Goal: Complete application form

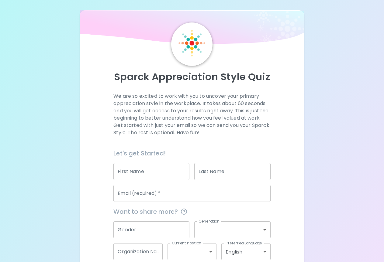
scroll to position [35, 0]
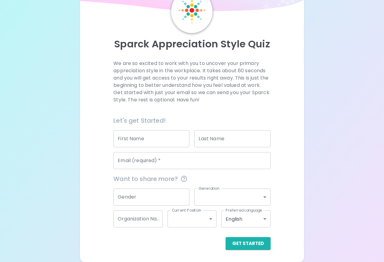
click at [147, 138] on input "First Name" at bounding box center [151, 138] width 76 height 17
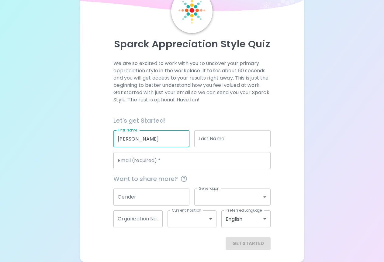
type input "[PERSON_NAME]"
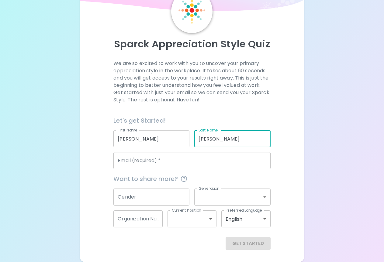
type input "[PERSON_NAME]"
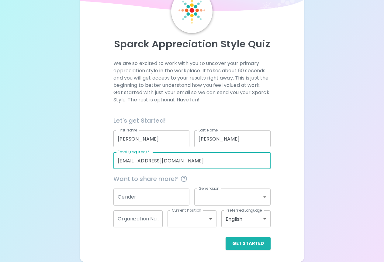
type input "[EMAIL_ADDRESS][DOMAIN_NAME]"
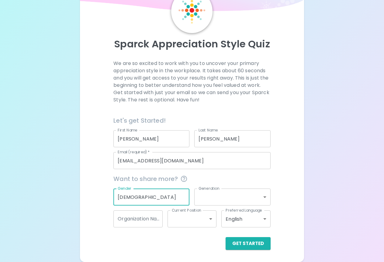
type input "[DEMOGRAPHIC_DATA]"
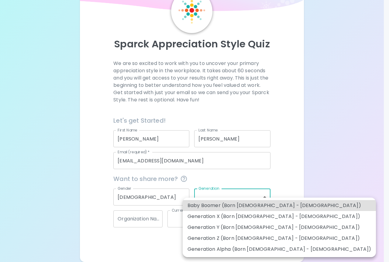
click at [226, 196] on body "Sparck Appreciation Style Quiz We are so excited to work with you to uncover yo…" at bounding box center [194, 113] width 389 height 297
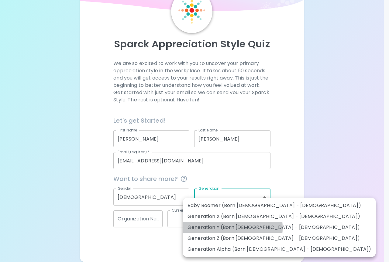
click at [223, 228] on li "Generation Y (Born [DEMOGRAPHIC_DATA] - [DEMOGRAPHIC_DATA])" at bounding box center [279, 227] width 193 height 11
type input "generation_y"
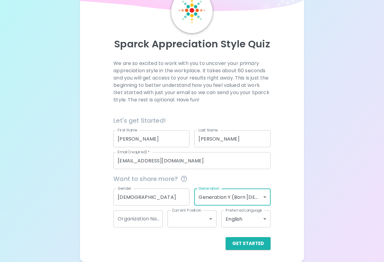
click at [208, 221] on body "Sparck Appreciation Style Quiz We are so excited to work with you to uncover yo…" at bounding box center [192, 113] width 384 height 297
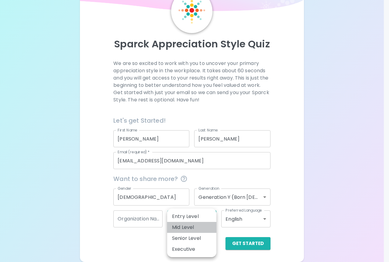
click at [206, 227] on li "Mid Level" at bounding box center [191, 227] width 49 height 11
type input "mid_level"
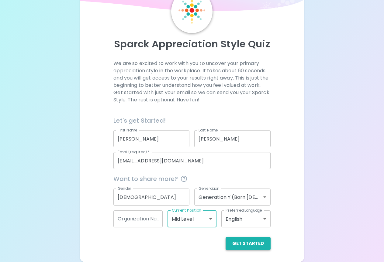
click at [240, 245] on button "Get Started" at bounding box center [248, 243] width 45 height 13
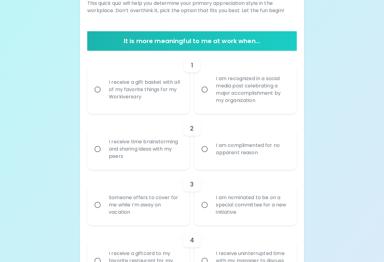
scroll to position [95, 0]
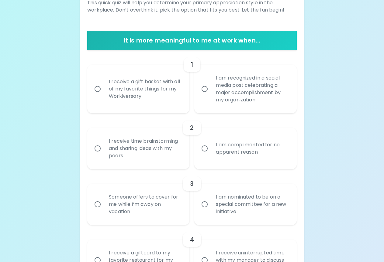
click at [99, 89] on input "I receive a gift basket with all of my favorite things for my Workiversary" at bounding box center [97, 89] width 13 height 13
radio input "true"
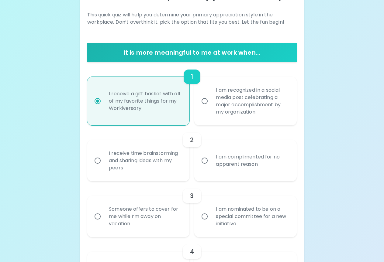
scroll to position [114, 0]
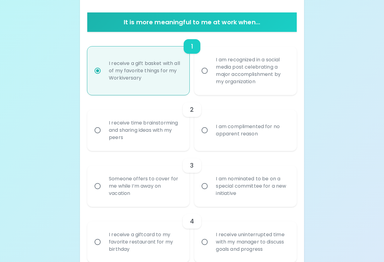
click at [207, 129] on input "I am complimented for no apparent reason" at bounding box center [204, 130] width 13 height 13
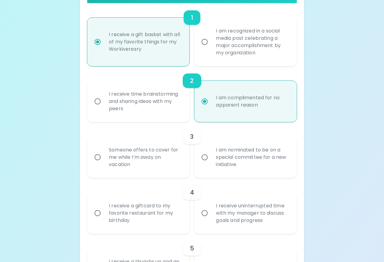
scroll to position [162, 0]
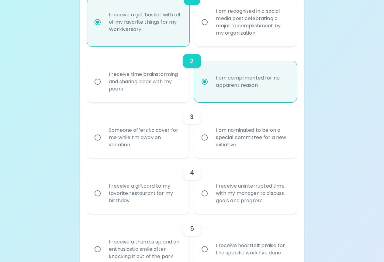
radio input "true"
click at [110, 141] on div "Someone offers to cover for me while I’m away on vacation" at bounding box center [145, 138] width 82 height 36
click at [104, 141] on input "Someone offers to cover for me while I’m away on vacation" at bounding box center [97, 137] width 13 height 13
radio input "false"
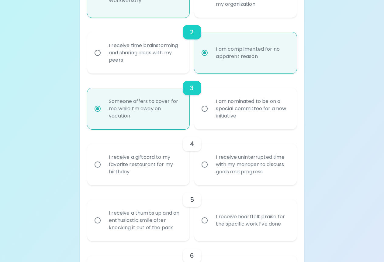
scroll to position [211, 0]
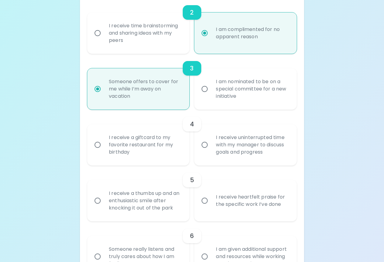
radio input "true"
click at [128, 145] on div "I receive a giftcard to my favorite restaurant for my birthday" at bounding box center [145, 145] width 82 height 36
click at [104, 145] on input "I receive a giftcard to my favorite restaurant for my birthday" at bounding box center [97, 145] width 13 height 13
radio input "false"
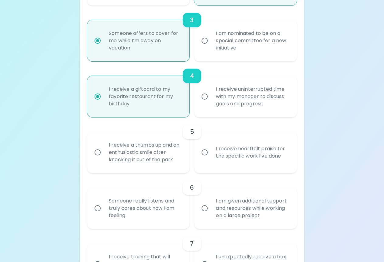
scroll to position [260, 0]
radio input "true"
click at [223, 158] on div "I receive heartfelt praise for the specific work I’ve done" at bounding box center [252, 152] width 82 height 29
click at [211, 158] on input "I receive heartfelt praise for the specific work I’ve done" at bounding box center [204, 152] width 13 height 13
radio input "false"
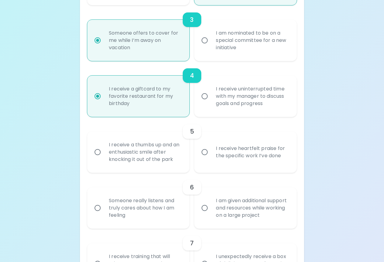
radio input "false"
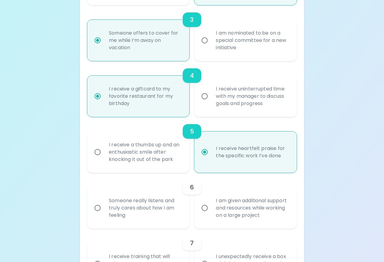
scroll to position [308, 0]
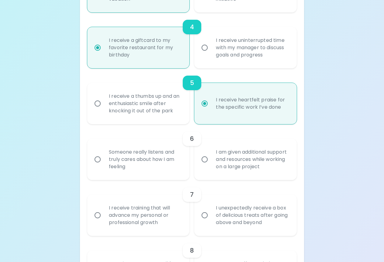
radio input "true"
click at [149, 159] on div "Someone really listens and truly cares about how I am feeling" at bounding box center [145, 159] width 82 height 36
click at [104, 159] on input "Someone really listens and truly cares about how I am feeling" at bounding box center [97, 159] width 13 height 13
radio input "false"
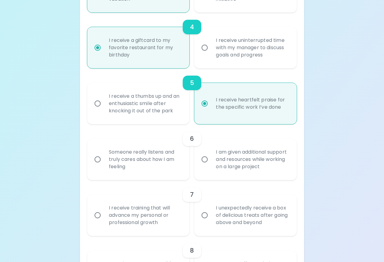
radio input "false"
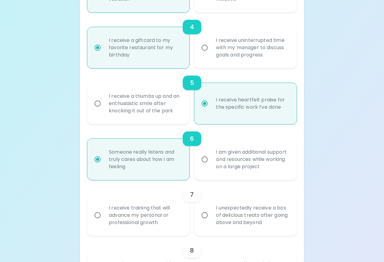
scroll to position [357, 0]
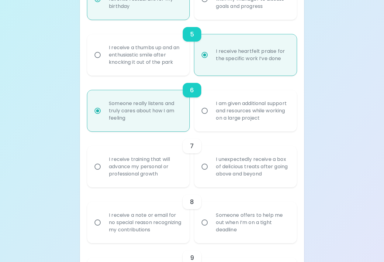
radio input "true"
click at [117, 171] on div "I receive training that will advance my personal or professional growth" at bounding box center [145, 167] width 82 height 36
click at [104, 171] on input "I receive training that will advance my personal or professional growth" at bounding box center [97, 167] width 13 height 13
radio input "false"
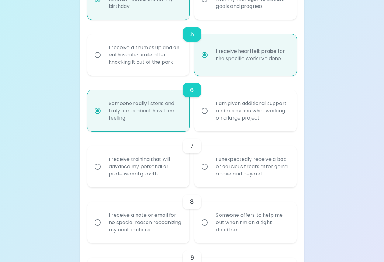
radio input "false"
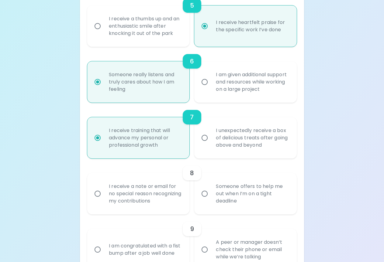
scroll to position [406, 0]
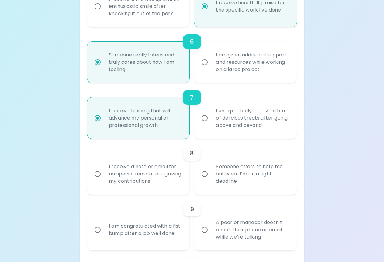
radio input "true"
click at [247, 125] on div "I unexpectedly receive a box of delicious treats after going above and beyond" at bounding box center [252, 118] width 82 height 36
click at [211, 125] on input "I unexpectedly receive a box of delicious treats after going above and beyond" at bounding box center [204, 118] width 13 height 13
radio input "false"
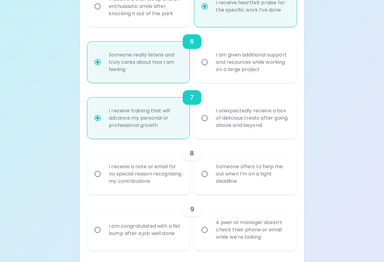
radio input "false"
radio input "true"
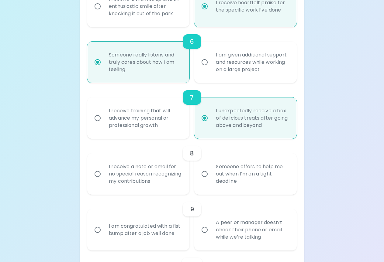
radio input "true"
click at [138, 171] on div "I receive a note or email for no special reason recognizing my contributions" at bounding box center [145, 174] width 82 height 36
click at [104, 171] on input "I receive a note or email for no special reason recognizing my contributions" at bounding box center [97, 174] width 13 height 13
radio input "false"
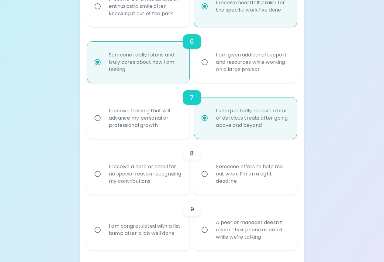
radio input "false"
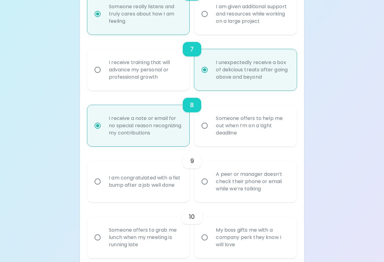
scroll to position [454, 0]
radio input "true"
click at [147, 169] on div "I am congratulated with a fist bump after a job well done" at bounding box center [145, 181] width 82 height 29
click at [104, 175] on input "I am congratulated with a fist bump after a job well done" at bounding box center [97, 181] width 13 height 13
radio input "false"
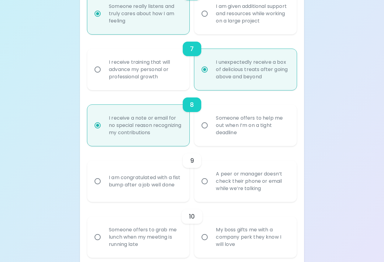
radio input "false"
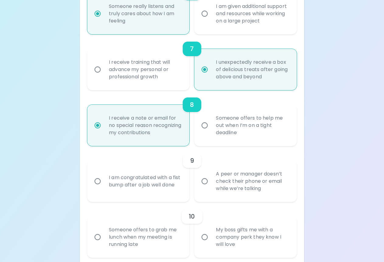
radio input "false"
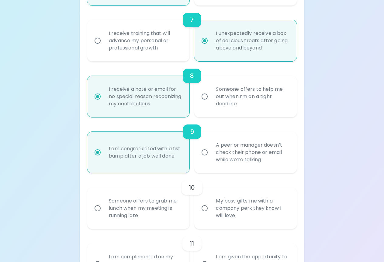
scroll to position [503, 0]
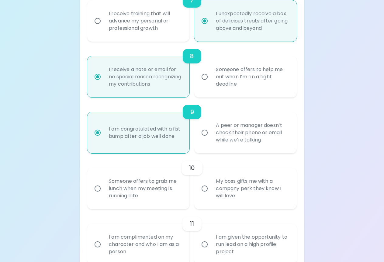
radio input "true"
click at [280, 195] on div "My boss gifts me with a company perk they know I will love" at bounding box center [252, 189] width 82 height 36
click at [211, 195] on input "My boss gifts me with a company perk they know I will love" at bounding box center [204, 188] width 13 height 13
radio input "false"
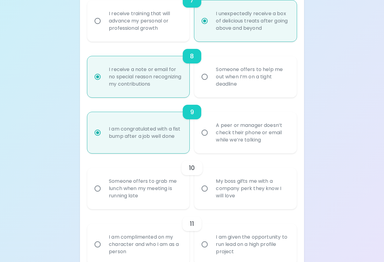
radio input "false"
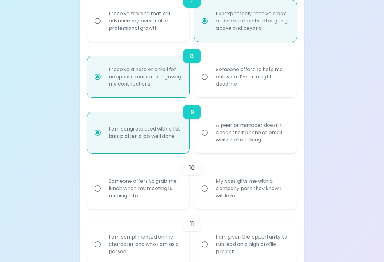
radio input "false"
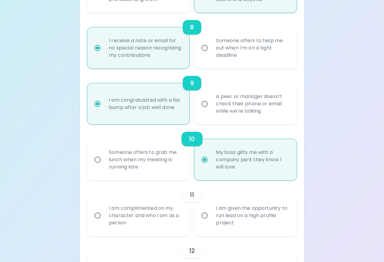
scroll to position [552, 0]
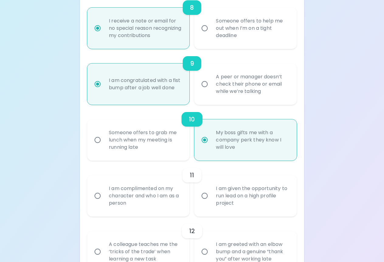
radio input "true"
click at [126, 197] on div "I am complimented on my character and who I am as a person" at bounding box center [145, 196] width 82 height 36
click at [104, 197] on input "I am complimented on my character and who I am as a person" at bounding box center [97, 196] width 13 height 13
radio input "false"
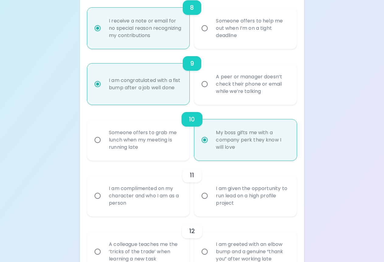
radio input "false"
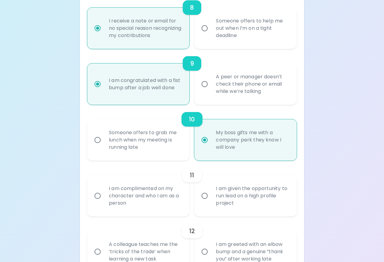
radio input "false"
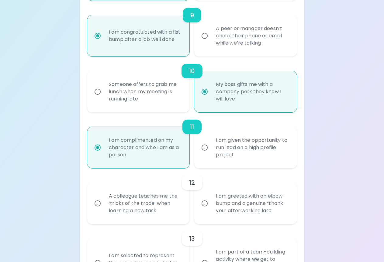
scroll to position [600, 0]
radio input "true"
click at [273, 202] on div "I am greeted with an elbow bump and a genuine “thank you” after working late" at bounding box center [252, 203] width 82 height 36
click at [211, 202] on input "I am greeted with an elbow bump and a genuine “thank you” after working late" at bounding box center [204, 203] width 13 height 13
radio input "false"
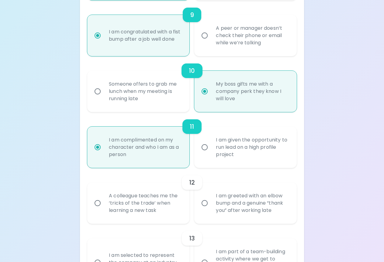
radio input "false"
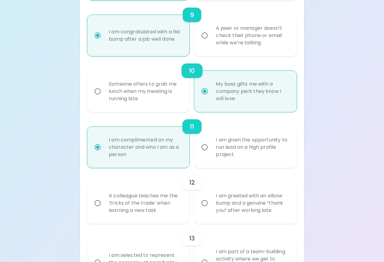
radio input "false"
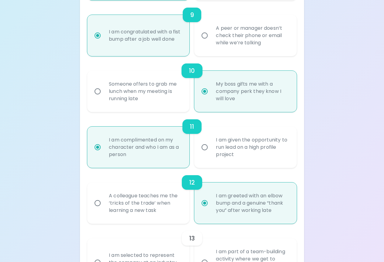
scroll to position [649, 0]
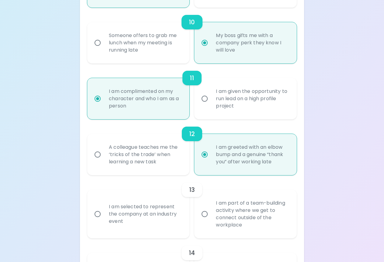
radio input "true"
click at [251, 223] on div "I am part of a team-building activity where we get to connect outside of the wo…" at bounding box center [252, 214] width 82 height 44
click at [211, 221] on input "I am part of a team-building activity where we get to connect outside of the wo…" at bounding box center [204, 214] width 13 height 13
radio input "false"
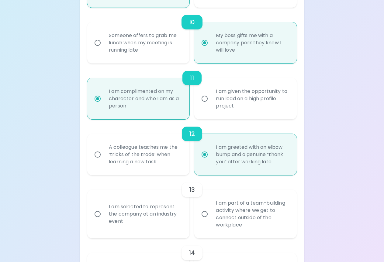
radio input "false"
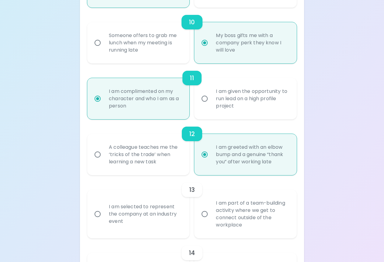
radio input "false"
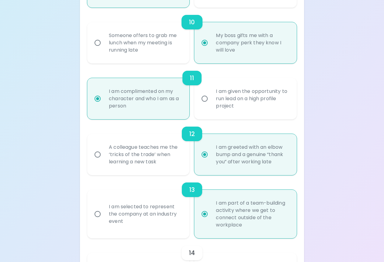
scroll to position [698, 0]
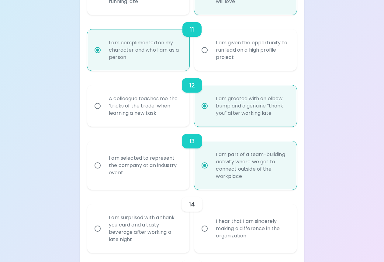
radio input "true"
click at [162, 220] on div "I am surprised with a thank you card and a tasty beverage after working a late …" at bounding box center [145, 229] width 82 height 44
click at [104, 223] on input "I am surprised with a thank you card and a tasty beverage after working a late …" at bounding box center [97, 229] width 13 height 13
radio input "false"
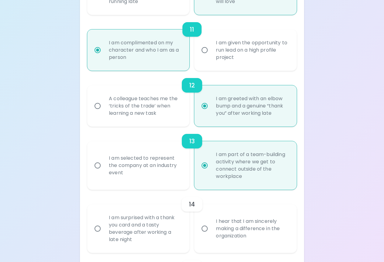
radio input "false"
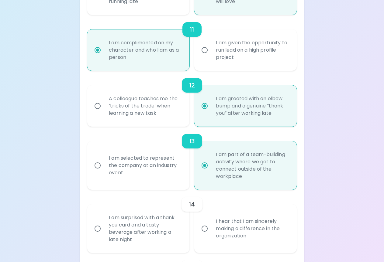
radio input "false"
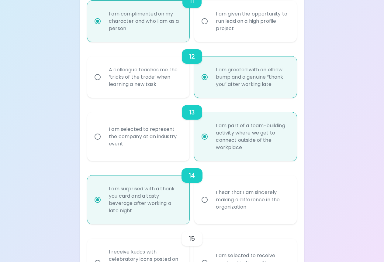
scroll to position [746, 0]
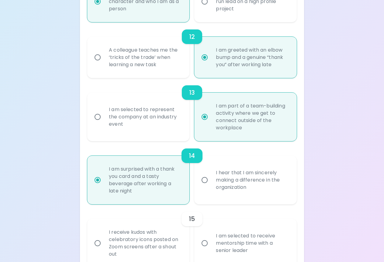
radio input "true"
click at [163, 227] on div "I receive kudos with celebratory icons posted on Zoom screens after a shout out" at bounding box center [145, 244] width 82 height 44
click at [104, 237] on input "I receive kudos with celebratory icons posted on Zoom screens after a shout out" at bounding box center [97, 243] width 13 height 13
radio input "false"
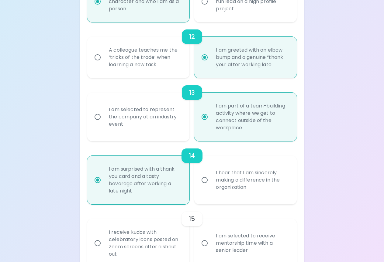
radio input "false"
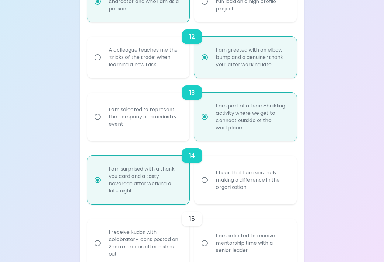
radio input "false"
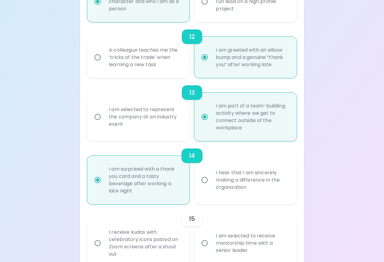
radio input "false"
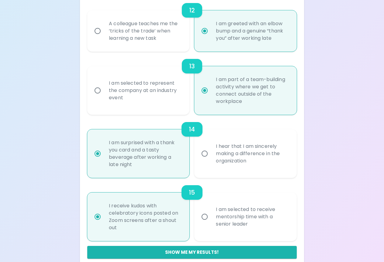
scroll to position [782, 0]
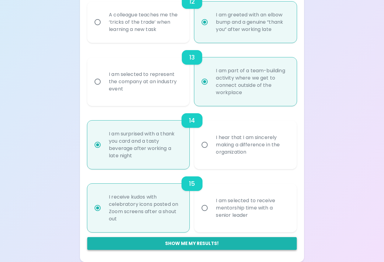
radio input "true"
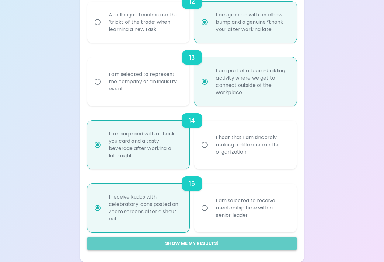
click at [182, 244] on button "Show me my results!" at bounding box center [192, 243] width 210 height 13
radio input "false"
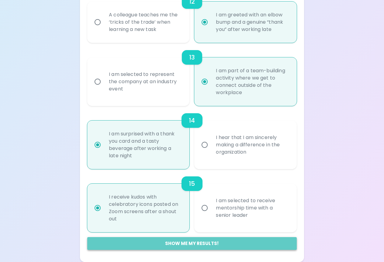
radio input "false"
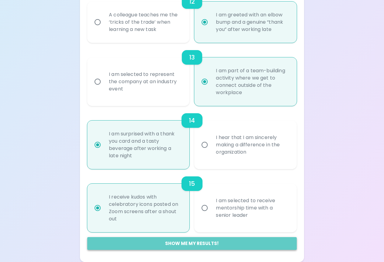
radio input "false"
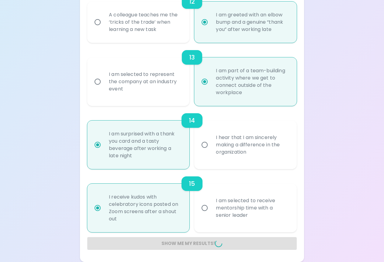
radio input "false"
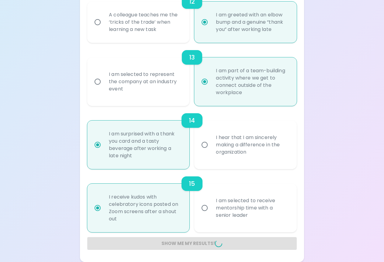
radio input "false"
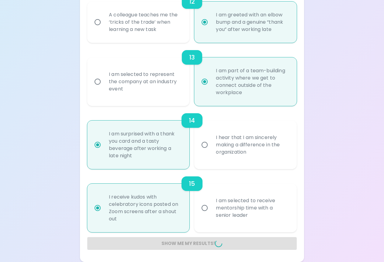
radio input "false"
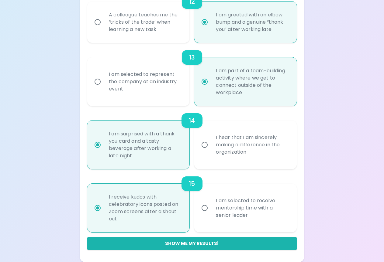
scroll to position [121, 0]
